Goal: Information Seeking & Learning: Learn about a topic

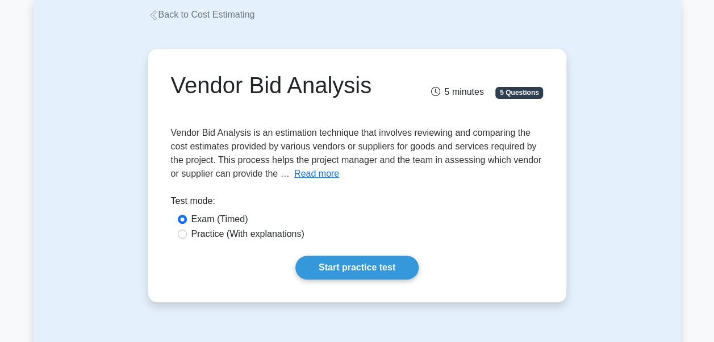
scroll to position [76, 0]
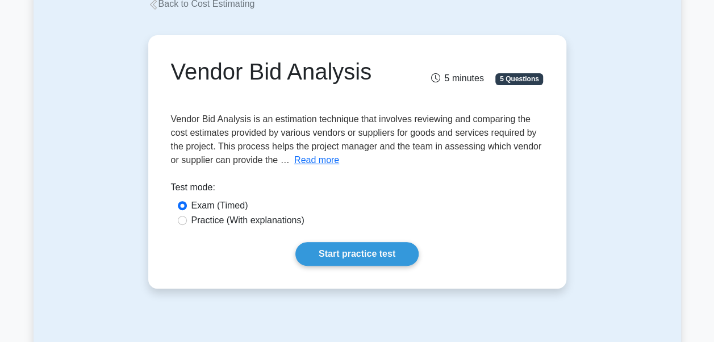
click at [245, 222] on label "Practice (With explanations)" at bounding box center [247, 220] width 113 height 14
click at [187, 222] on input "Practice (With explanations)" at bounding box center [182, 220] width 9 height 9
radio input "true"
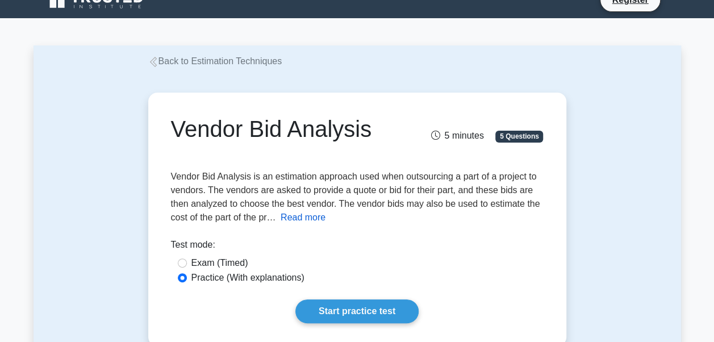
click at [312, 217] on button "Read more" at bounding box center [302, 218] width 45 height 14
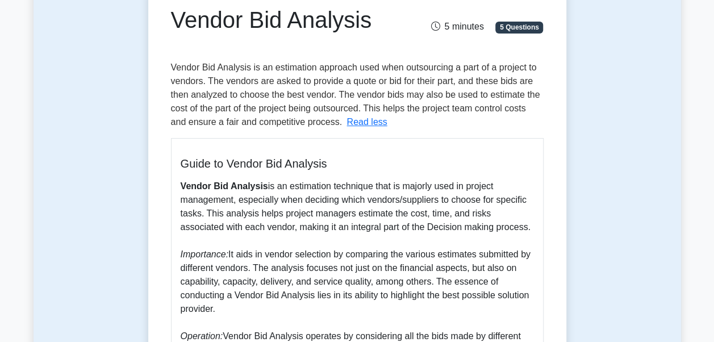
scroll to position [109, 0]
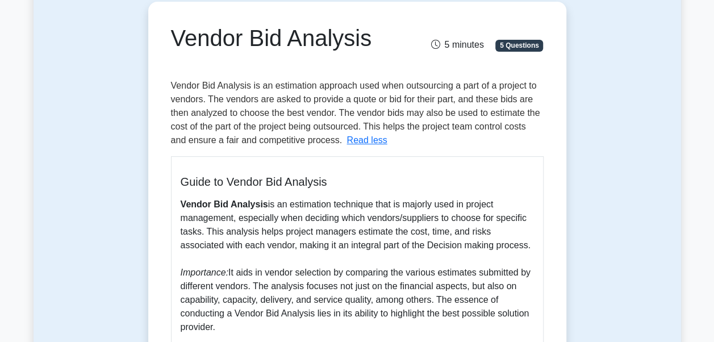
click at [171, 83] on span "Vendor Bid Analysis is an estimation approach used when outsourcing a part of a…" at bounding box center [355, 113] width 369 height 64
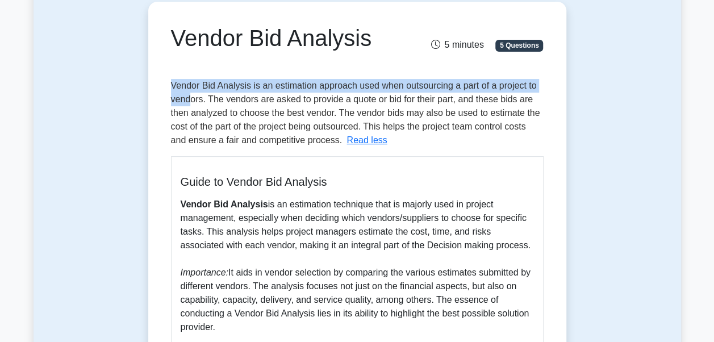
drag, startPoint x: 171, startPoint y: 83, endPoint x: 191, endPoint y: 99, distance: 25.4
click at [191, 99] on span "Vendor Bid Analysis is an estimation approach used when outsourcing a part of a…" at bounding box center [355, 113] width 369 height 64
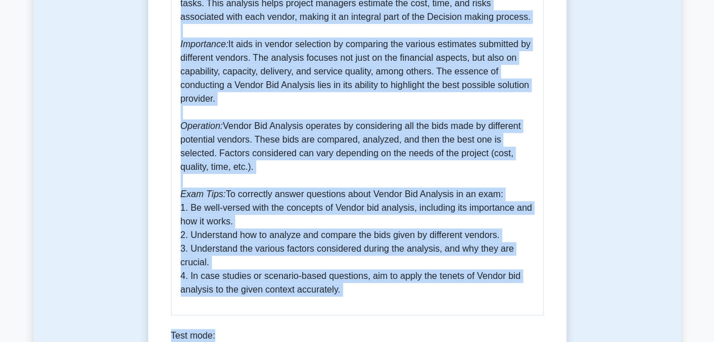
scroll to position [358, 0]
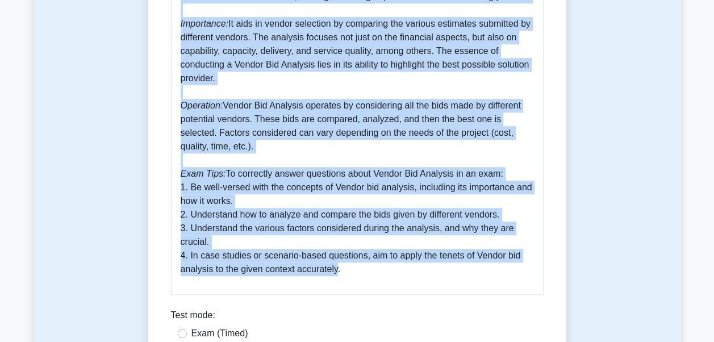
copy div "Vendor Bid Analysis is an estimation approach used when outsourcing a part of a…"
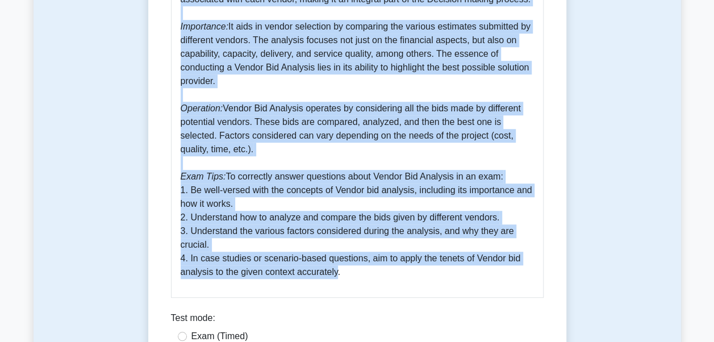
scroll to position [59, 0]
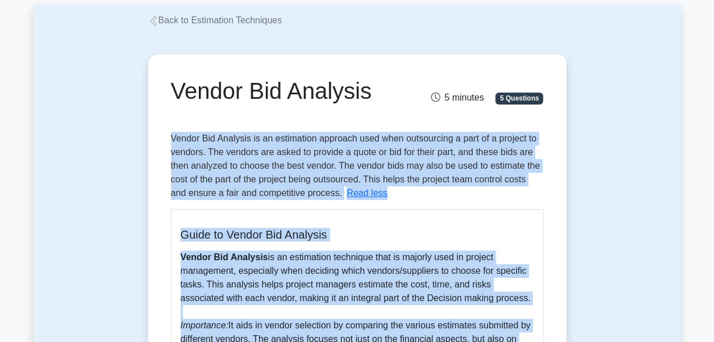
click at [150, 19] on icon at bounding box center [153, 21] width 10 height 10
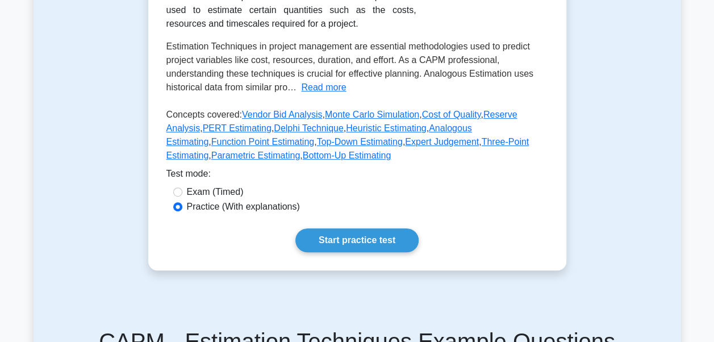
scroll to position [227, 0]
